Goal: Task Accomplishment & Management: Manage account settings

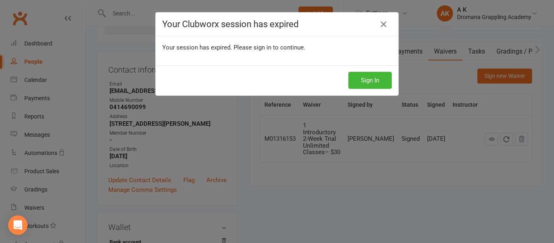
click at [375, 99] on div "Your Clubworx session has expired Your session has expired. Please sign in to c…" at bounding box center [277, 121] width 554 height 243
click at [377, 88] on button "Sign In" at bounding box center [369, 80] width 43 height 17
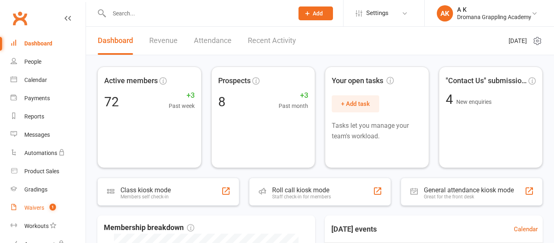
click at [32, 209] on div "Waivers" at bounding box center [34, 207] width 20 height 6
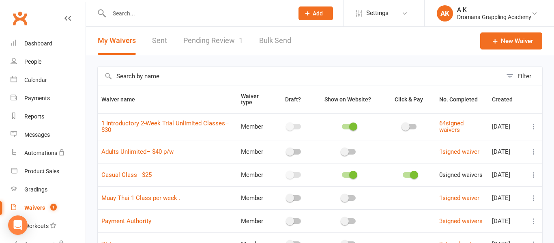
click at [203, 40] on link "Pending Review 1" at bounding box center [213, 41] width 60 height 28
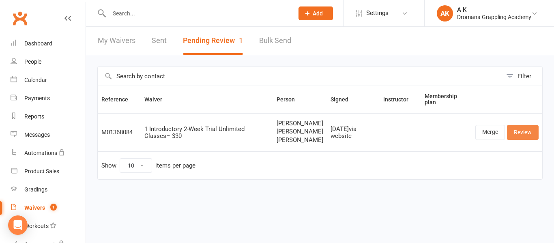
click at [520, 139] on link "Review" at bounding box center [523, 132] width 32 height 15
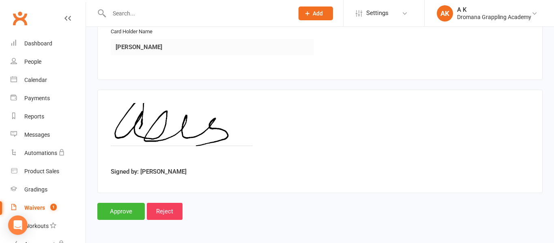
scroll to position [1798, 0]
click at [31, 47] on link "Dashboard" at bounding box center [48, 43] width 75 height 18
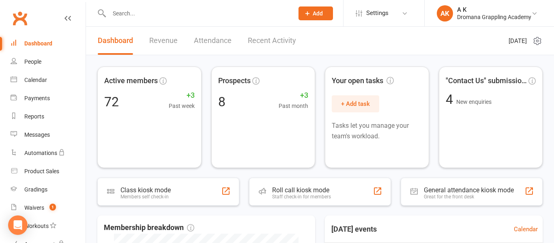
click at [144, 13] on input "text" at bounding box center [197, 13] width 181 height 11
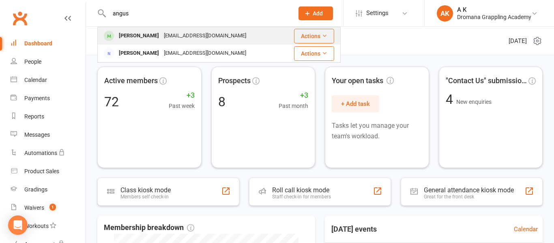
type input "angus"
click at [124, 33] on div "Angus Johnston" at bounding box center [138, 36] width 45 height 12
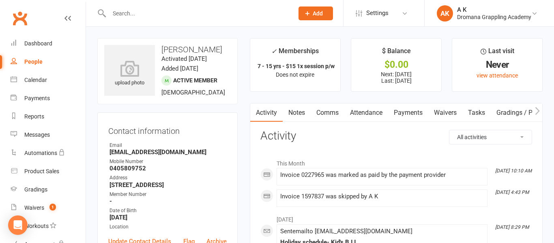
click at [405, 108] on link "Payments" at bounding box center [408, 112] width 40 height 19
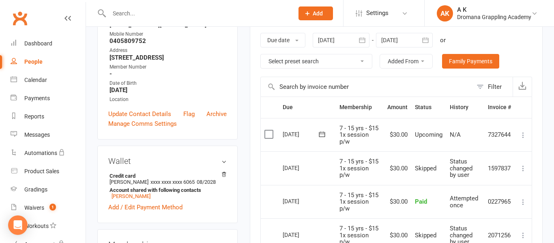
scroll to position [127, 0]
click at [36, 43] on div "Dashboard" at bounding box center [38, 43] width 28 height 6
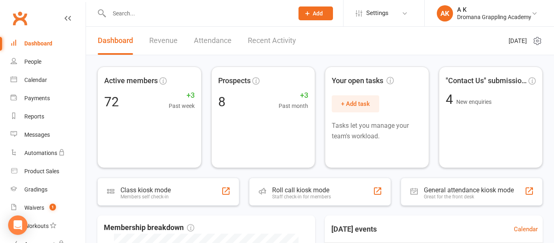
click at [48, 42] on div "Dashboard" at bounding box center [38, 43] width 28 height 6
